Goal: Transaction & Acquisition: Purchase product/service

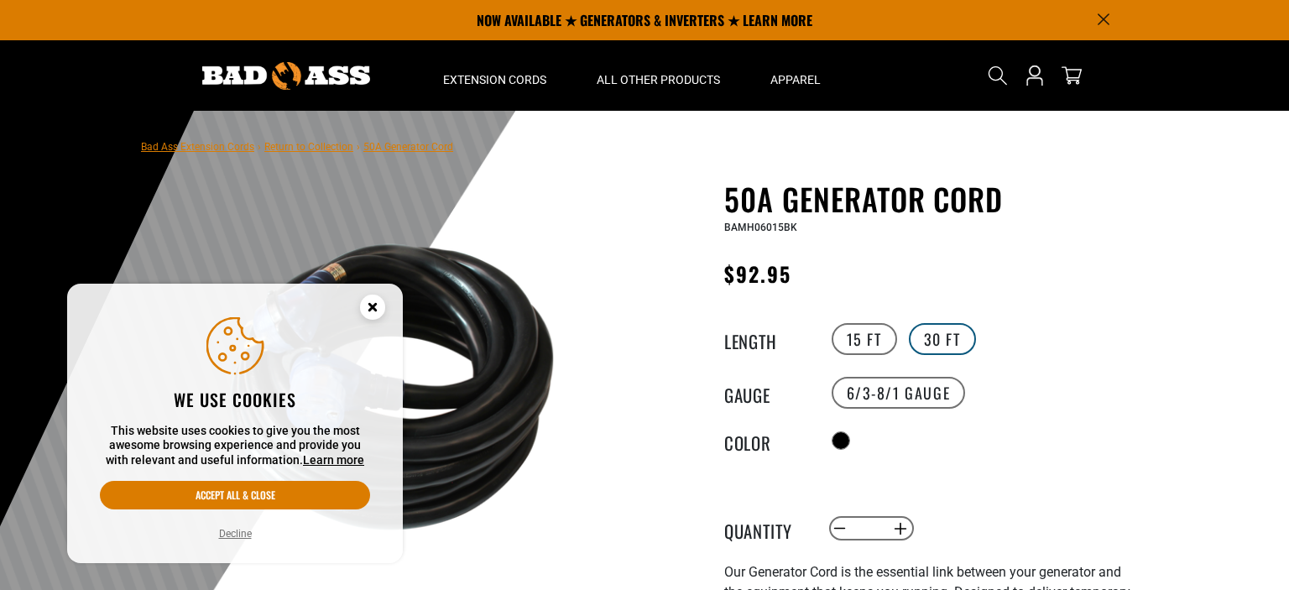
click at [939, 352] on label "30 FT" at bounding box center [942, 339] width 67 height 32
click at [378, 311] on circle "Cookie Consent" at bounding box center [372, 306] width 25 height 25
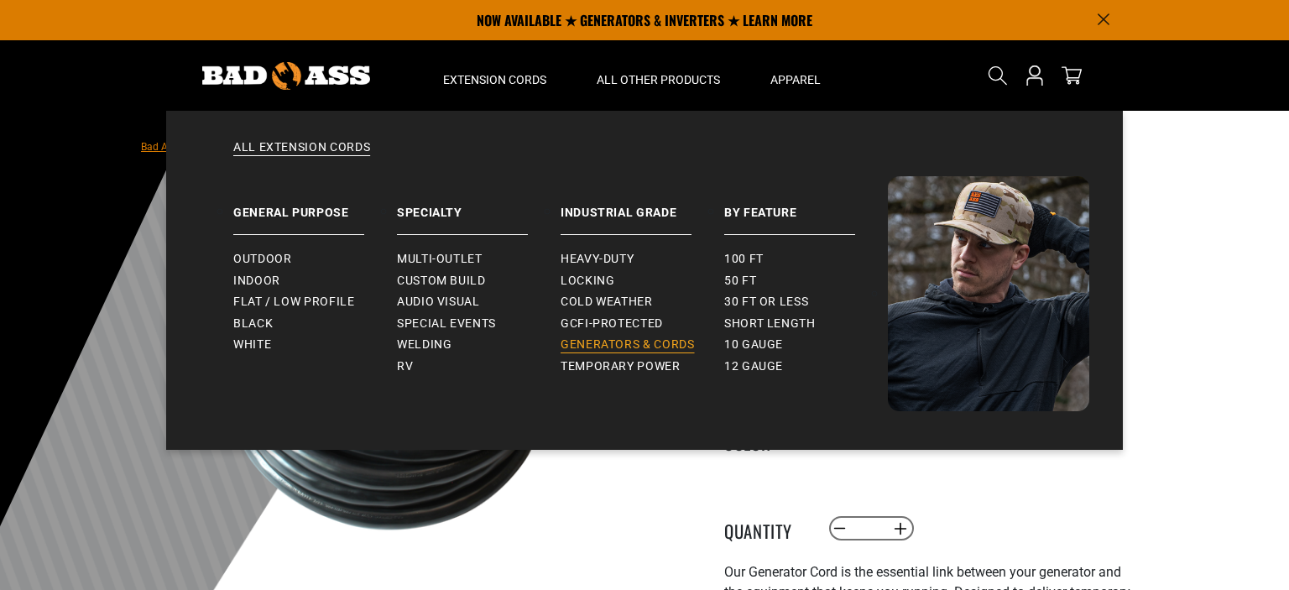
click at [656, 349] on span "Generators & Cords" at bounding box center [627, 344] width 134 height 15
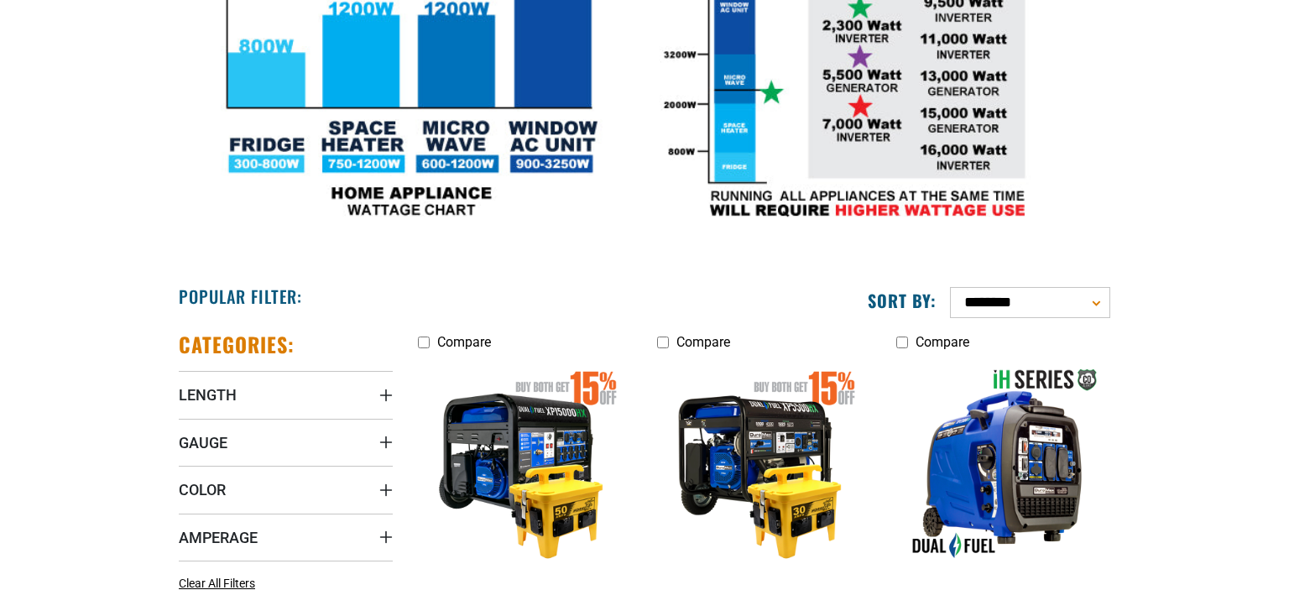
scroll to position [708, 0]
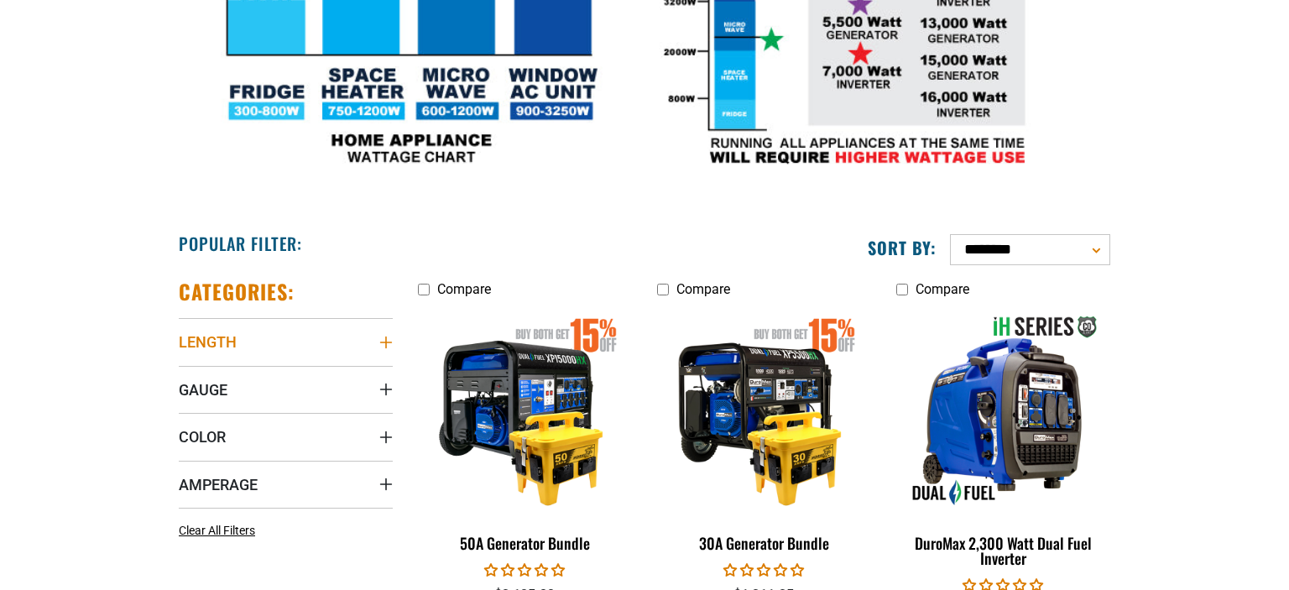
click at [383, 337] on icon "Length" at bounding box center [385, 342] width 13 height 13
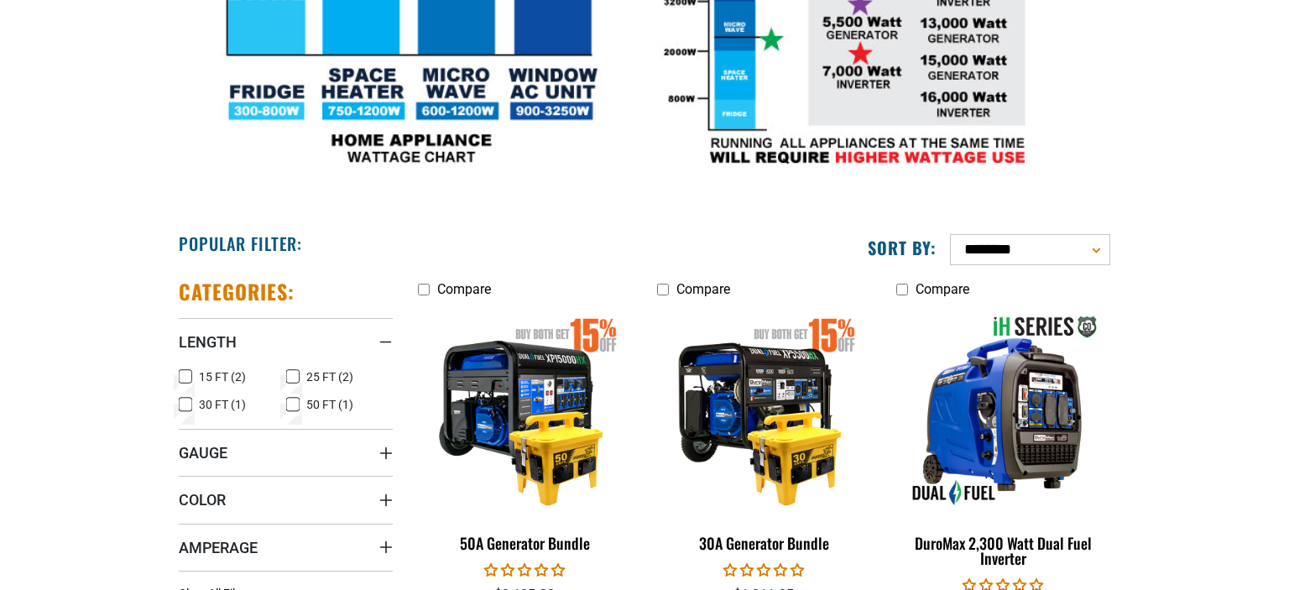
click at [299, 399] on label "50 FT (1) 50 FT (1 product)" at bounding box center [339, 404] width 107 height 22
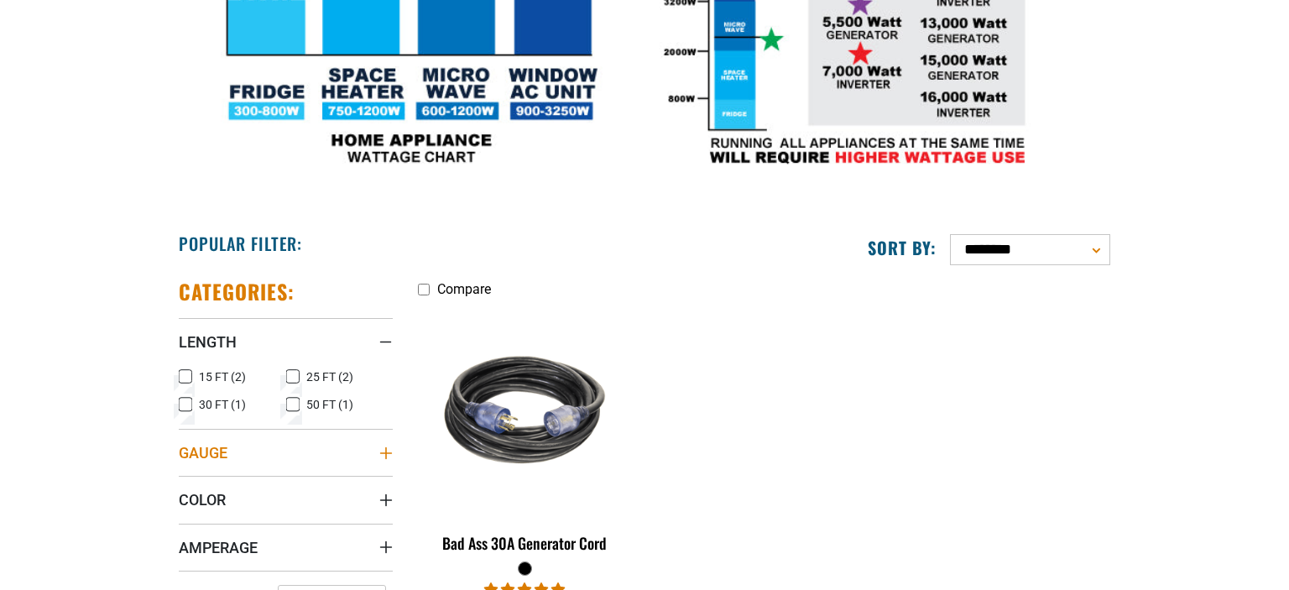
click at [384, 458] on summary "Gauge" at bounding box center [286, 452] width 214 height 47
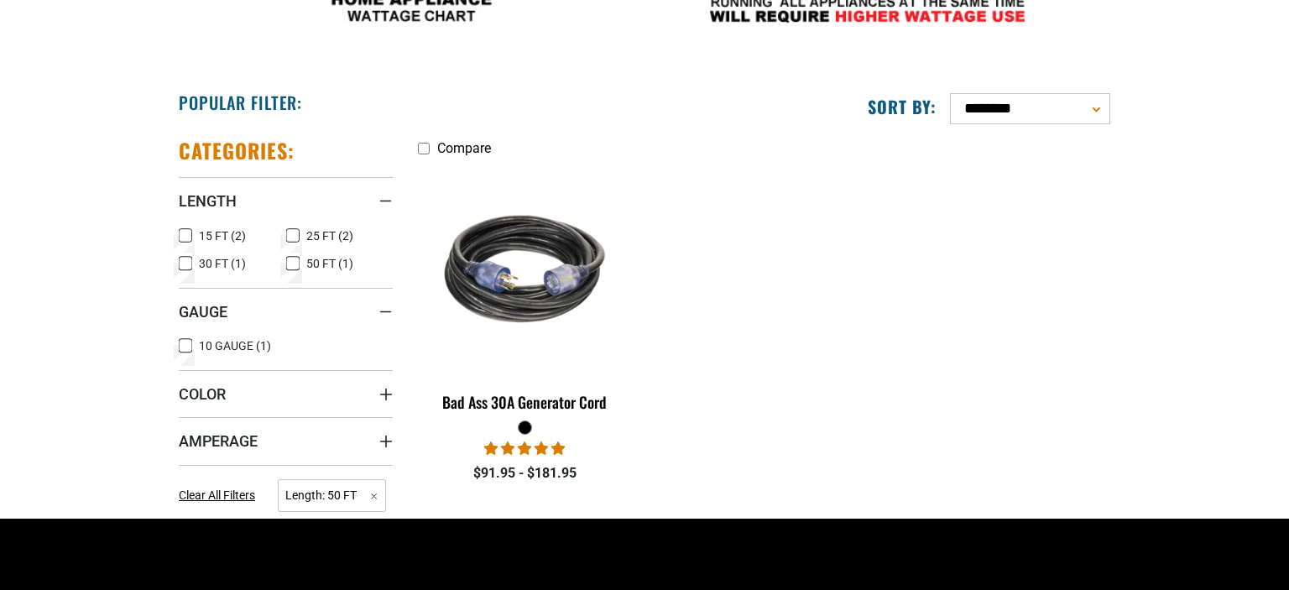
scroll to position [886, 0]
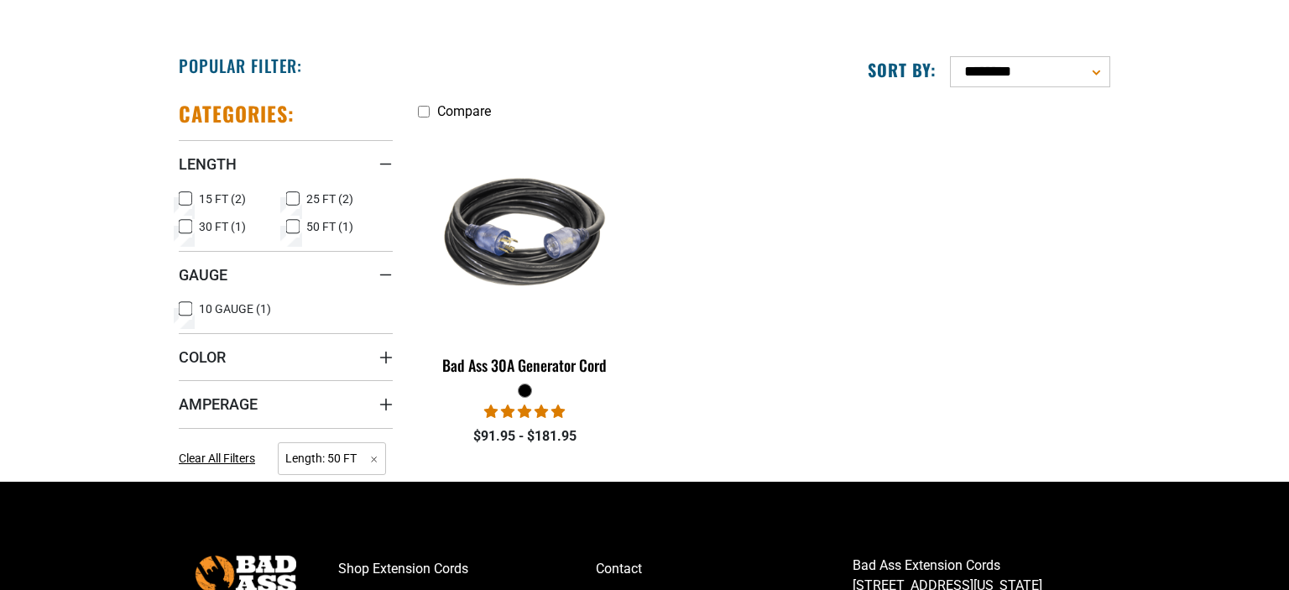
click at [184, 310] on icon at bounding box center [185, 309] width 13 height 22
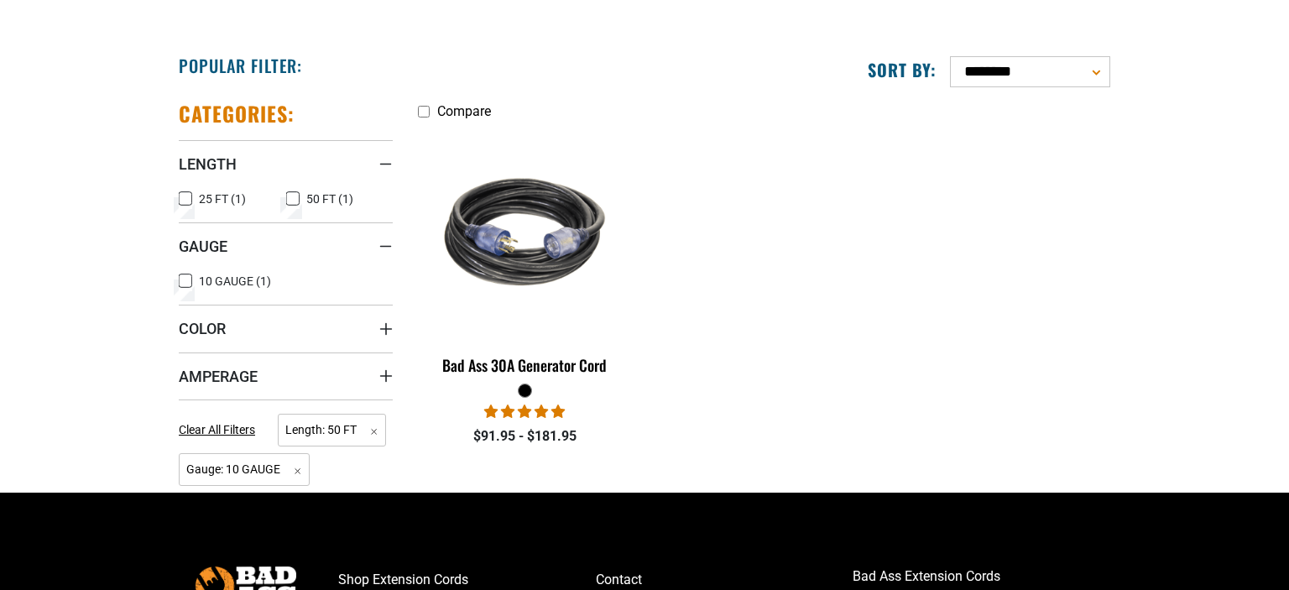
click at [716, 343] on ul "Compare Bad Ass 30A Generator Cord 1 review $91.95 - $181.95" at bounding box center [763, 282] width 717 height 362
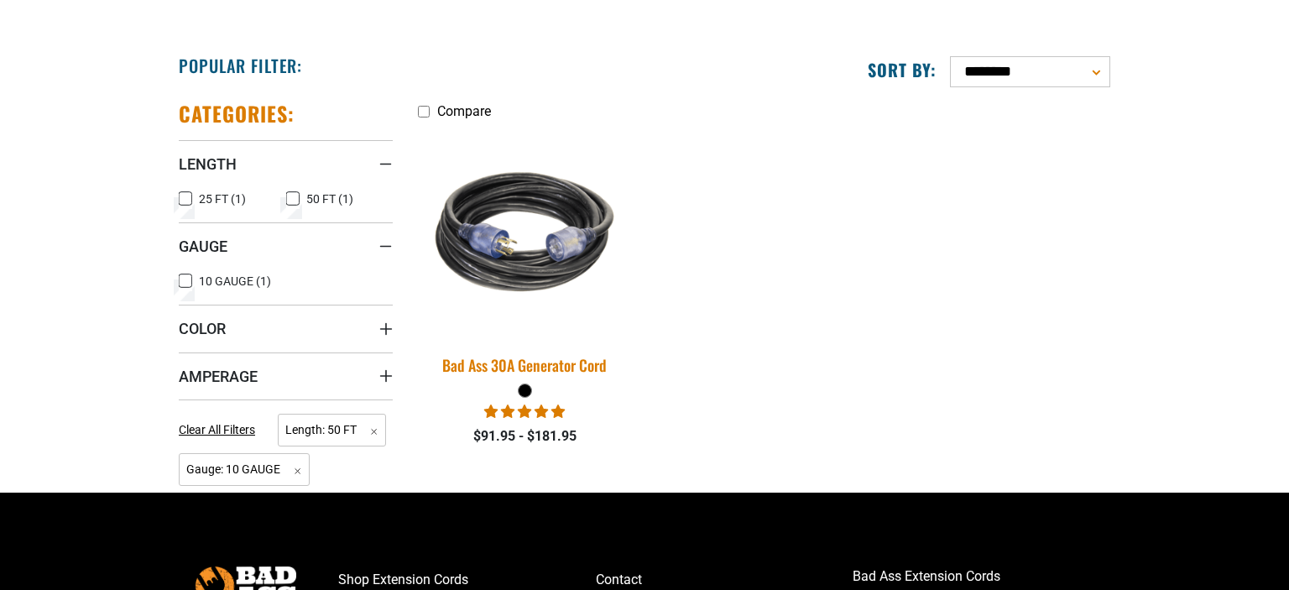
click at [562, 320] on img at bounding box center [525, 232] width 235 height 215
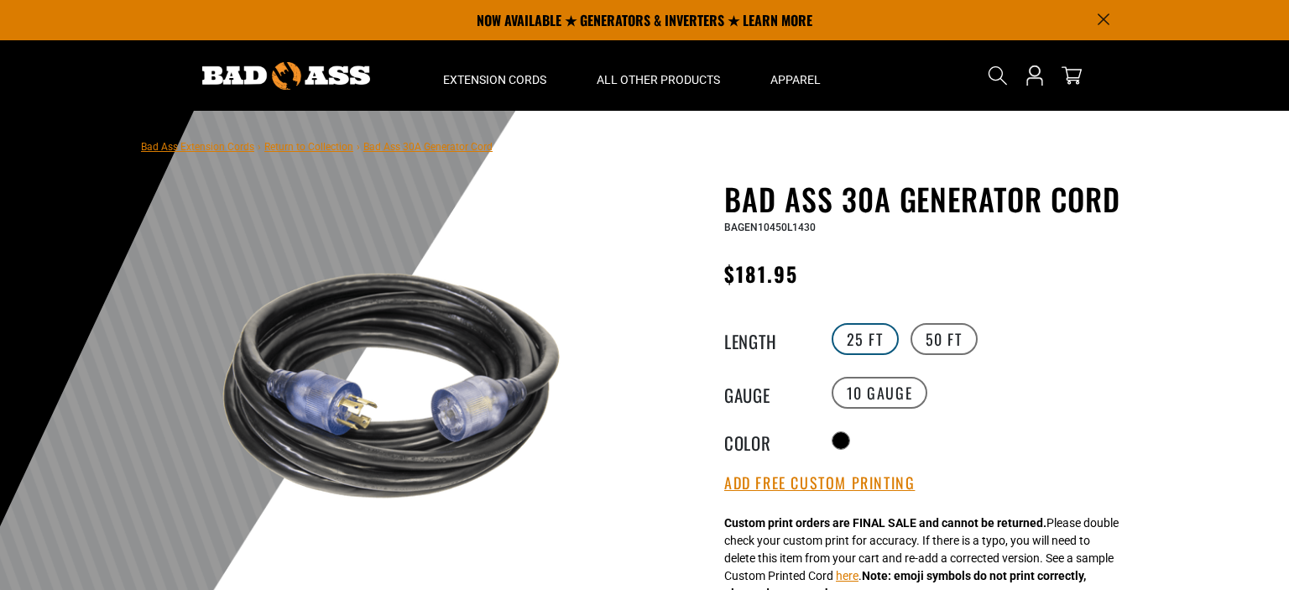
click at [847, 340] on label "25 FT" at bounding box center [864, 339] width 67 height 32
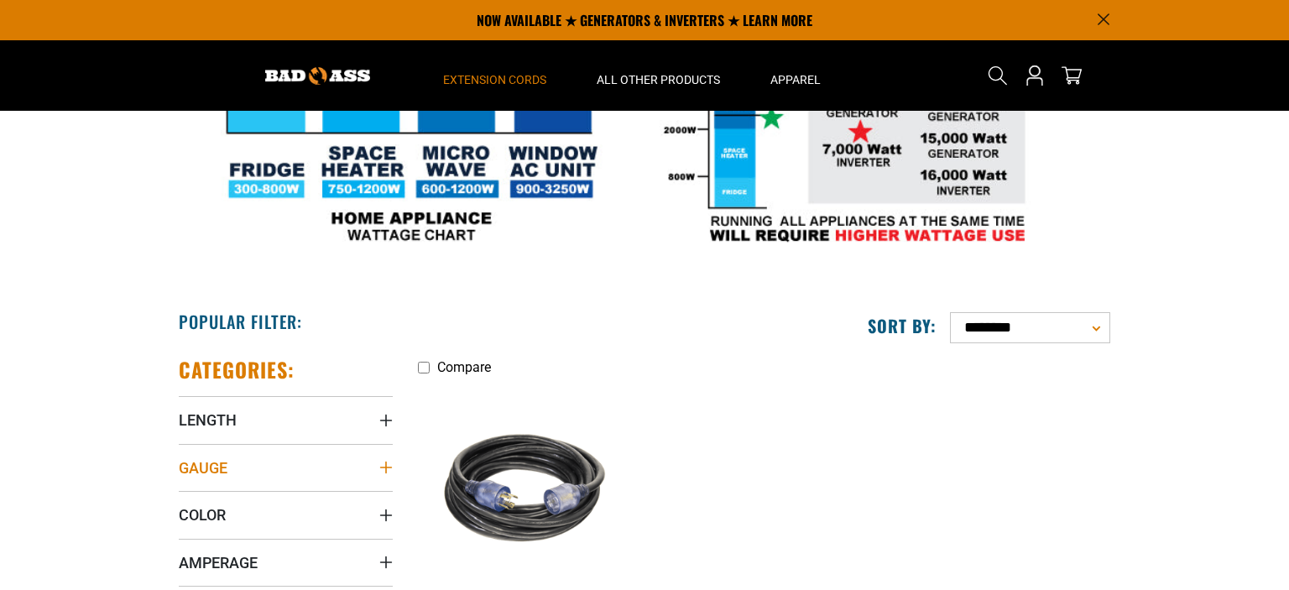
scroll to position [620, 0]
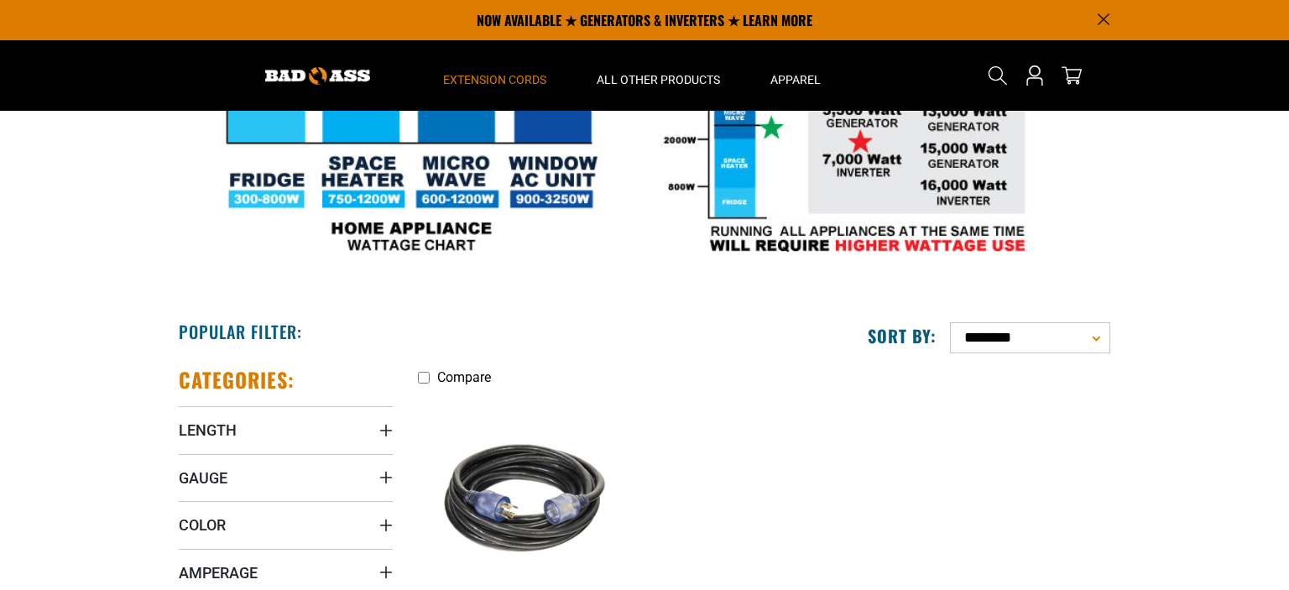
scroll to position [886, 0]
